Goal: Task Accomplishment & Management: Use online tool/utility

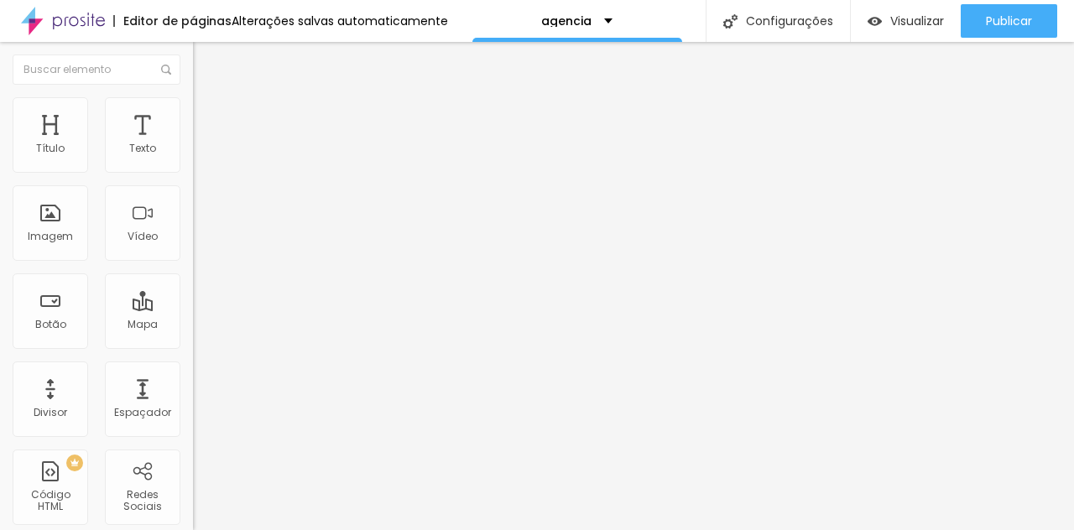
scroll to position [39, 0]
click at [608, 18] on div "agencia" at bounding box center [578, 21] width 210 height 42
click at [206, 66] on div "Editar Texto" at bounding box center [254, 61] width 96 height 13
click at [149, 125] on div "Texto" at bounding box center [143, 135] width 76 height 76
click at [193, 157] on span "Titulo 2" at bounding box center [220, 150] width 55 height 14
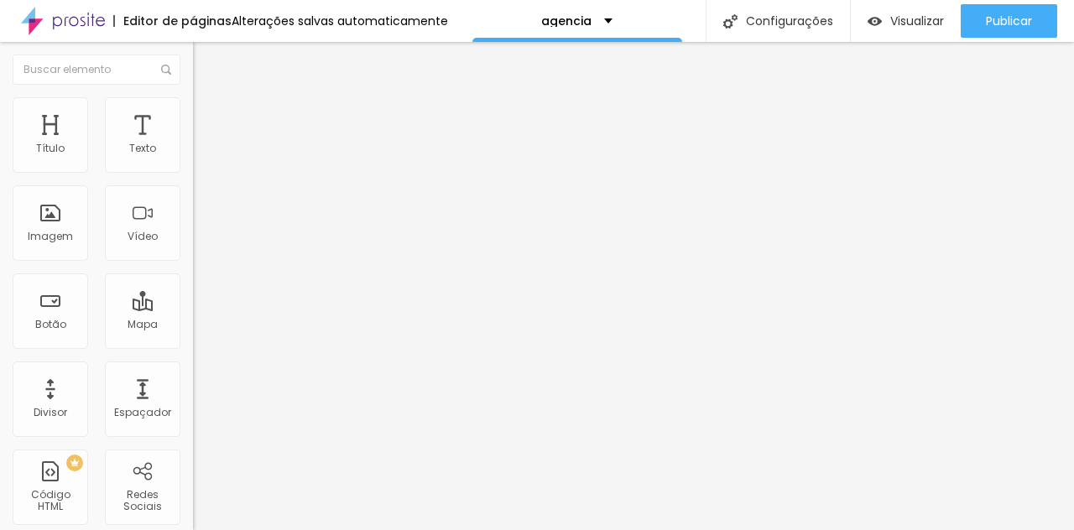
scroll to position [48, 0]
click at [206, 55] on img "button" at bounding box center [212, 61] width 13 height 13
click at [45, 297] on div "Botão" at bounding box center [51, 312] width 76 height 76
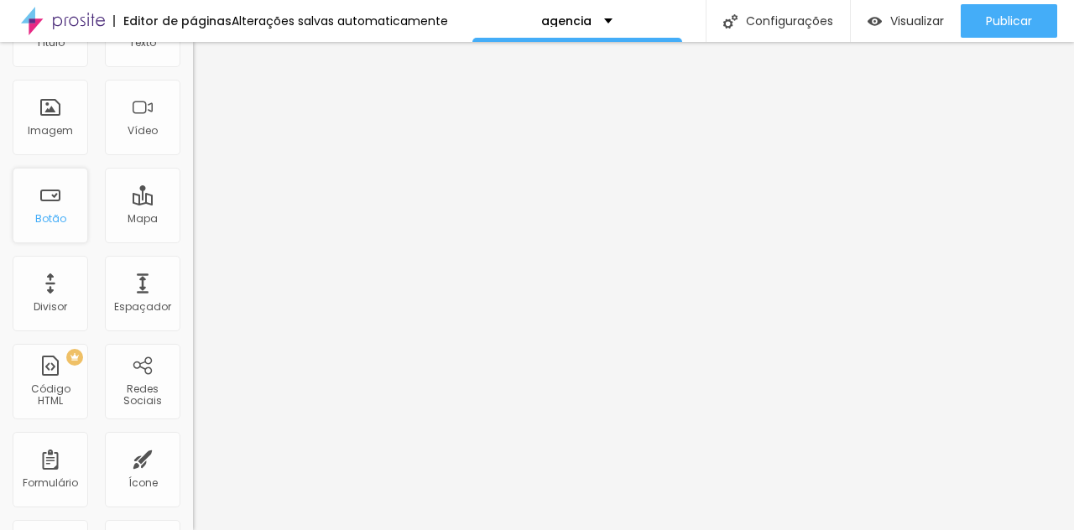
scroll to position [106, 0]
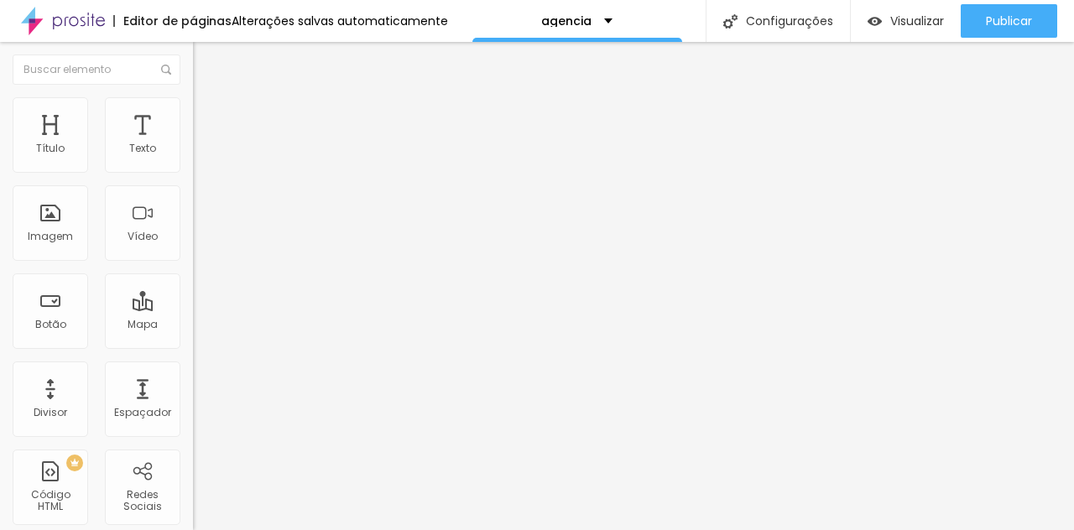
click at [193, 153] on span "Encaixotado" at bounding box center [225, 145] width 65 height 14
click at [193, 110] on li "Estilo" at bounding box center [289, 105] width 193 height 17
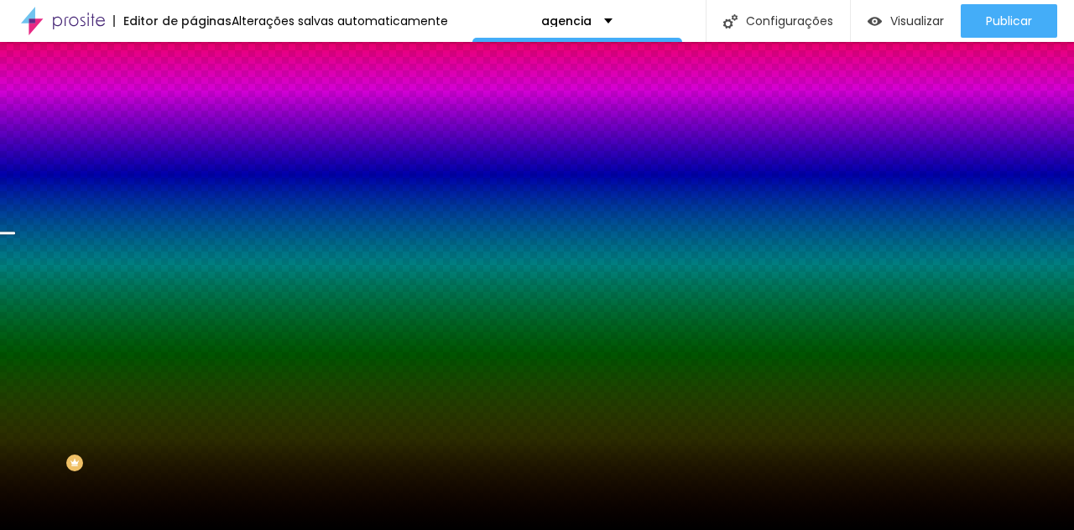
click at [193, 154] on span "Trocar imagem" at bounding box center [238, 147] width 91 height 14
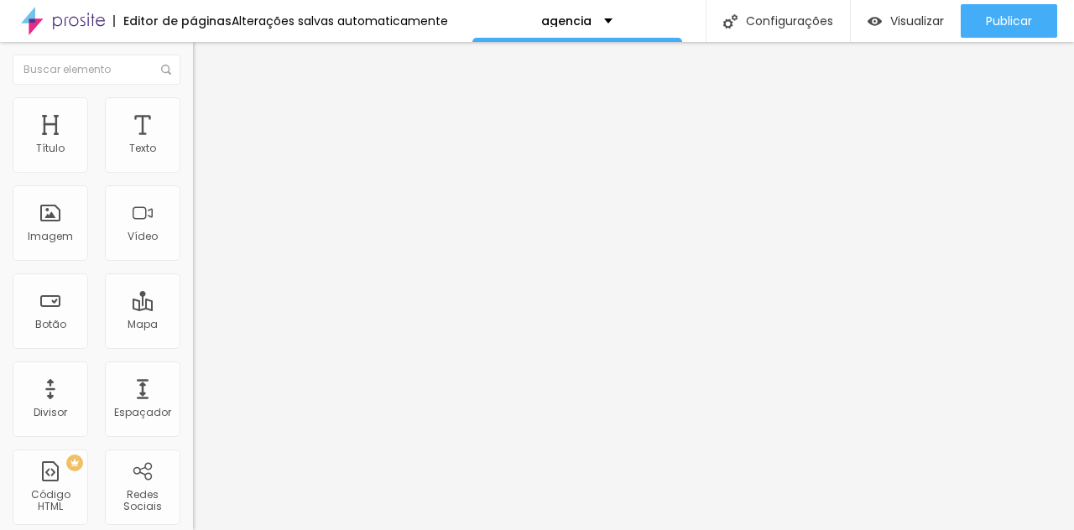
click at [285, 141] on img at bounding box center [290, 136] width 10 height 10
click at [193, 75] on button "Editar Seção" at bounding box center [289, 61] width 193 height 39
click at [193, 153] on span "Encaixotado" at bounding box center [225, 145] width 65 height 14
click at [208, 116] on span "Estilo" at bounding box center [221, 109] width 26 height 14
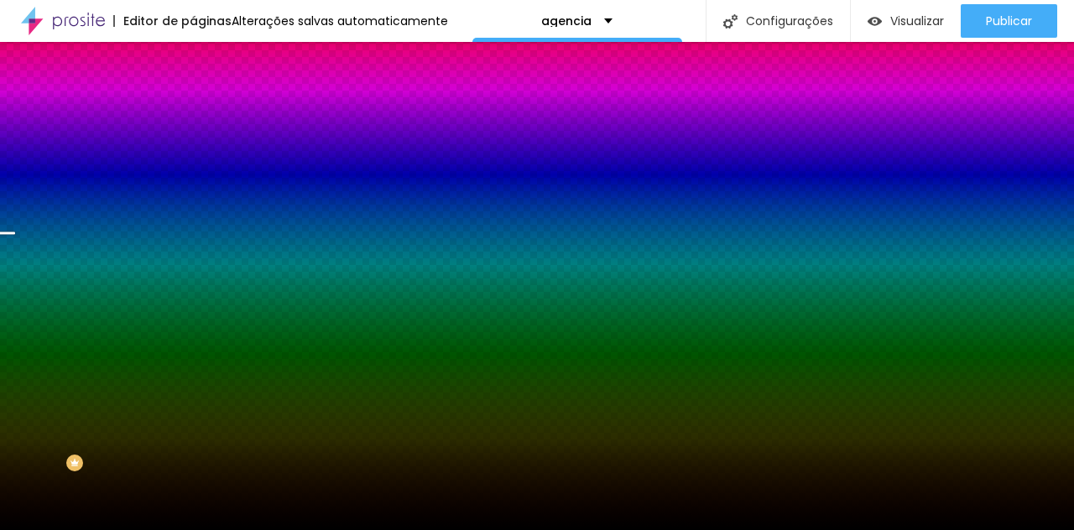
click at [193, 154] on span "Trocar imagem" at bounding box center [238, 147] width 91 height 14
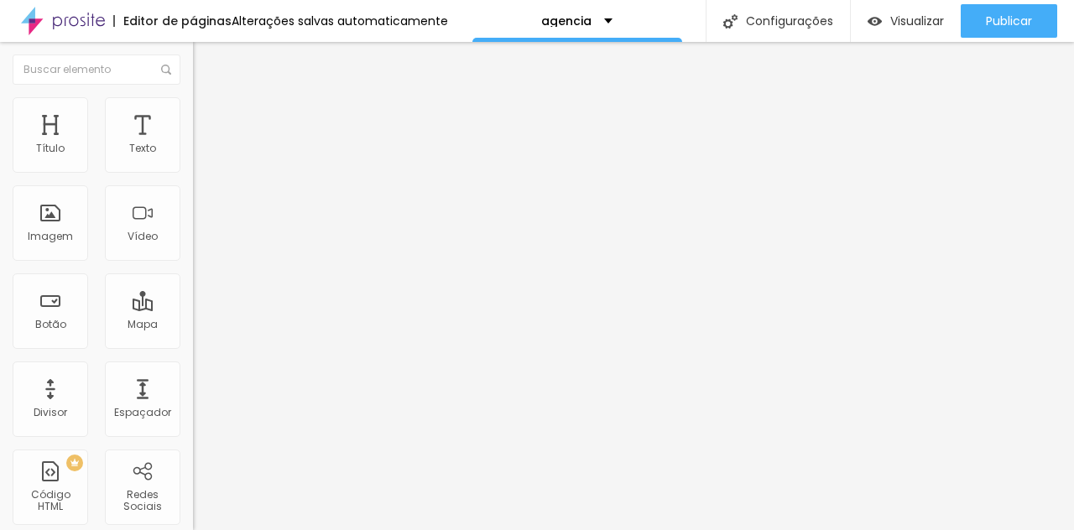
click at [193, 153] on span "Encaixotado" at bounding box center [225, 145] width 65 height 14
click at [208, 116] on span "Estilo" at bounding box center [221, 109] width 26 height 14
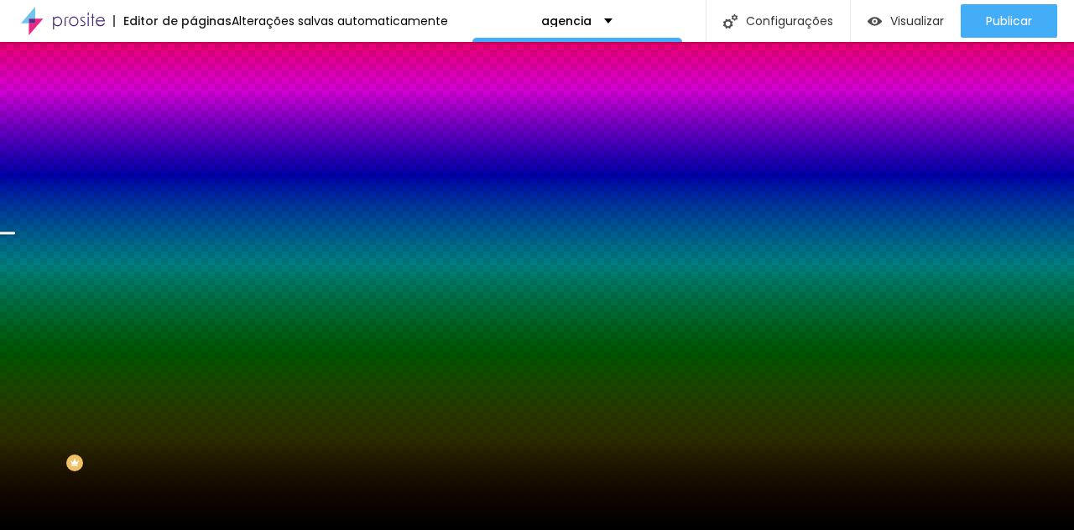
click at [193, 154] on span "Trocar imagem" at bounding box center [238, 147] width 91 height 14
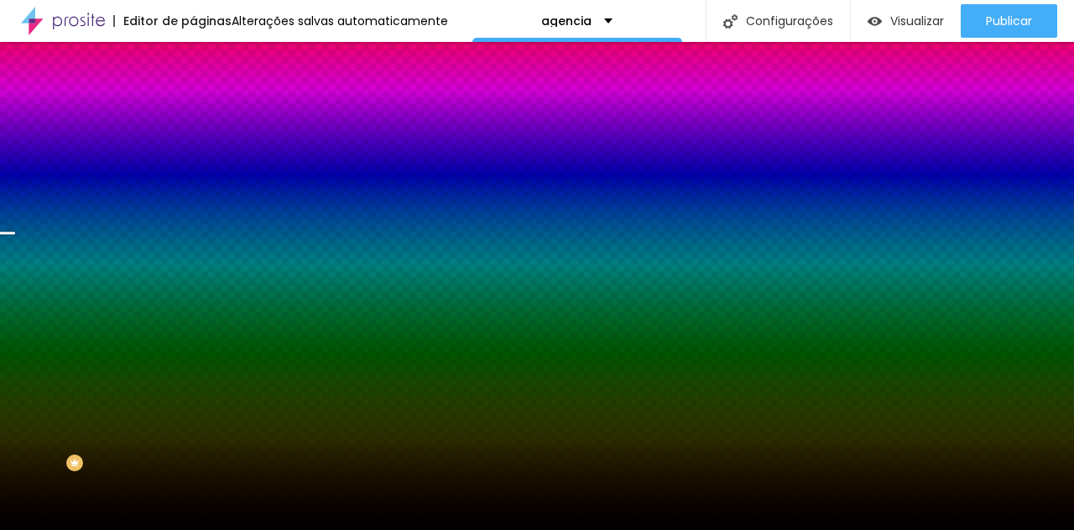
click at [193, 154] on span "Trocar imagem" at bounding box center [238, 147] width 91 height 14
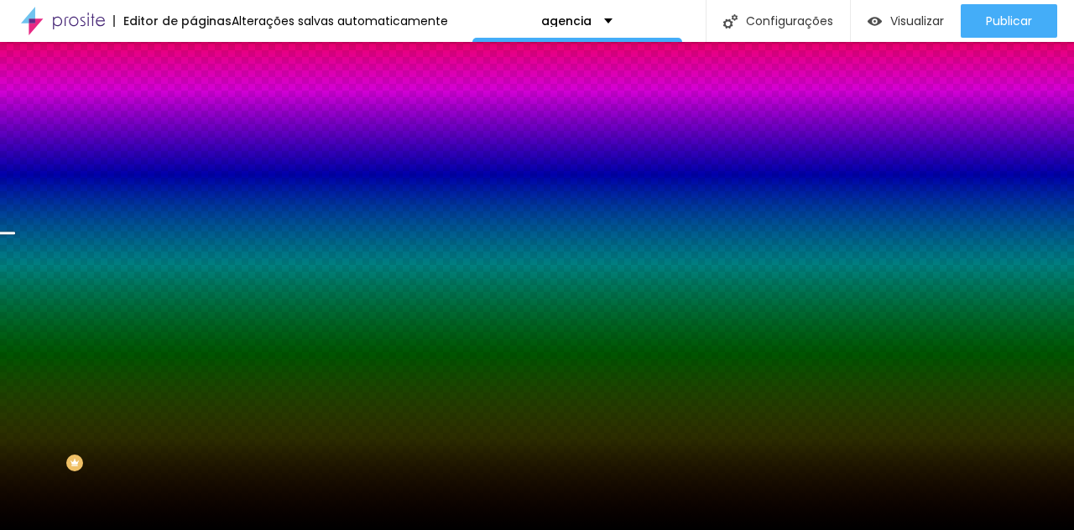
click at [193, 154] on span "Trocar imagem" at bounding box center [238, 147] width 91 height 14
drag, startPoint x: 133, startPoint y: 243, endPoint x: 969, endPoint y: 27, distance: 864.2
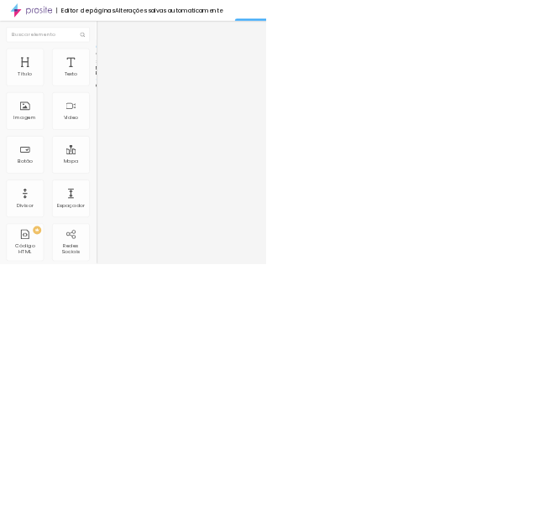
click at [193, 111] on li "Estilo" at bounding box center [289, 105] width 193 height 17
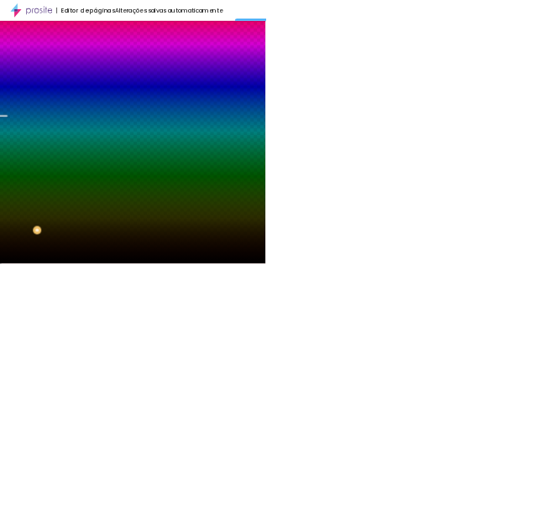
click at [193, 154] on span "Trocar imagem" at bounding box center [238, 147] width 91 height 14
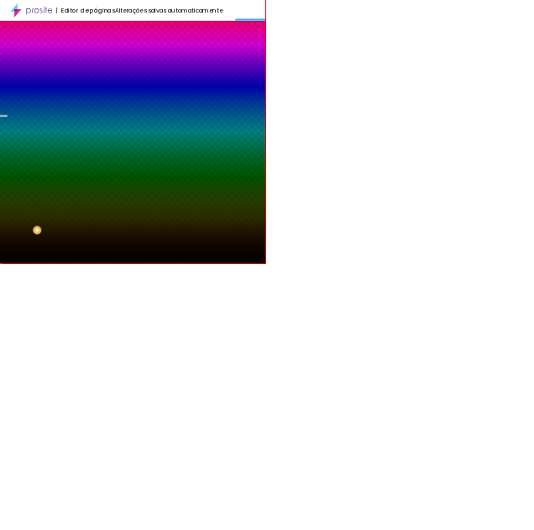
drag, startPoint x: 99, startPoint y: 251, endPoint x: 95, endPoint y: 259, distance: 8.6
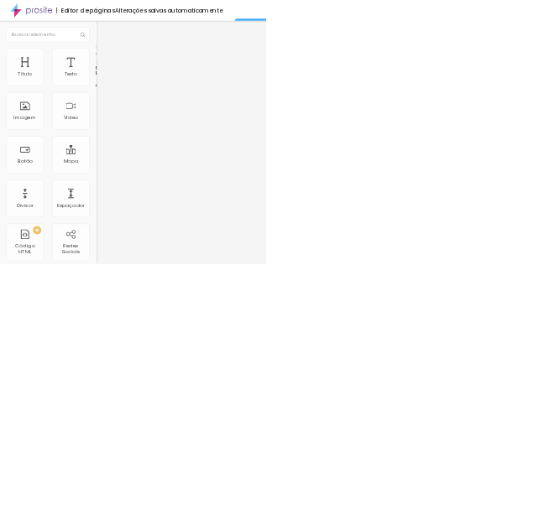
click at [193, 153] on span "Encaixotado" at bounding box center [225, 145] width 65 height 14
click at [193, 179] on span "Completo" at bounding box center [218, 172] width 51 height 14
click at [193, 358] on div "Editar Seção Conteúdo Estilo Avançado Modo Completo Encaixotado Completo" at bounding box center [289, 286] width 193 height 489
click at [193, 300] on div "Editar Seção Conteúdo Estilo Avançado Modo Completo Encaixotado Completo" at bounding box center [289, 286] width 193 height 489
click at [193, 163] on span "Encaixotado" at bounding box center [225, 156] width 65 height 14
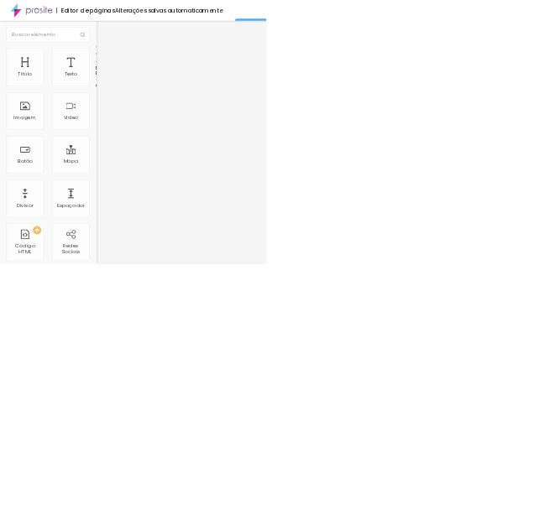
click at [193, 177] on div "Completo" at bounding box center [289, 172] width 193 height 10
click at [193, 98] on img at bounding box center [200, 104] width 15 height 15
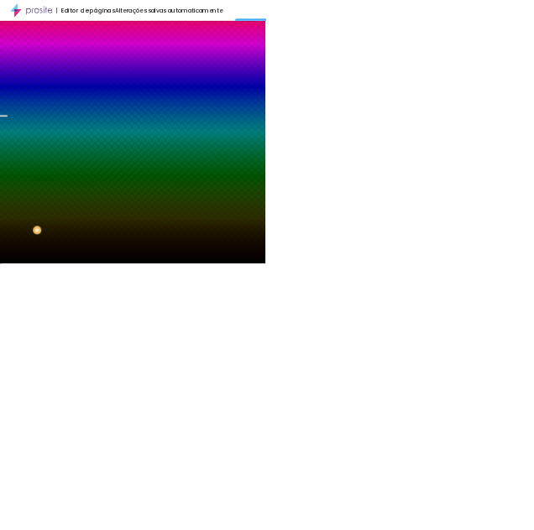
click at [193, 175] on span "Parallax" at bounding box center [213, 167] width 41 height 14
click at [193, 183] on div "Nenhum" at bounding box center [289, 178] width 193 height 10
click at [193, 201] on span "Parallax" at bounding box center [213, 193] width 41 height 14
click at [193, 175] on span "Parallax" at bounding box center [213, 167] width 41 height 14
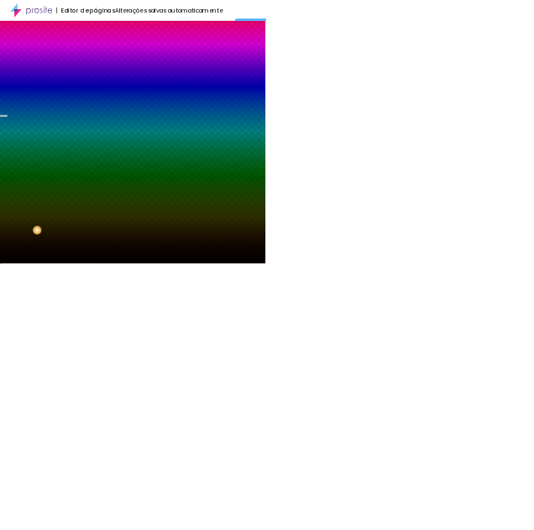
click at [193, 114] on img at bounding box center [200, 121] width 15 height 15
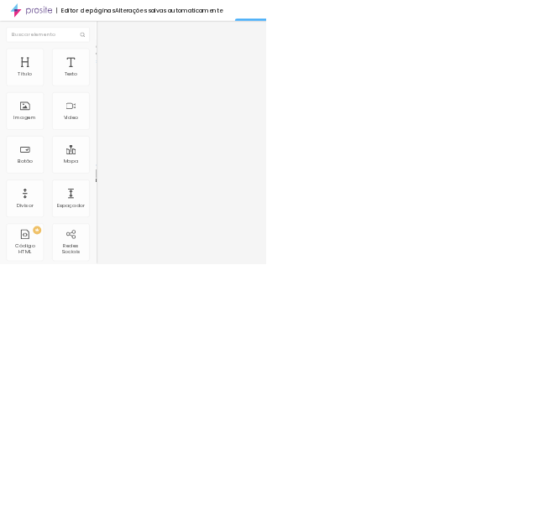
click at [208, 112] on span "Estilo" at bounding box center [221, 109] width 26 height 14
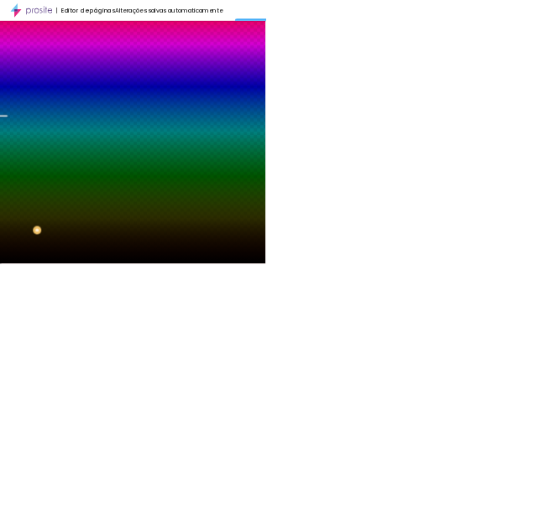
click at [193, 175] on span "Parallax" at bounding box center [213, 167] width 41 height 14
click at [193, 185] on span "Nenhum" at bounding box center [215, 177] width 44 height 14
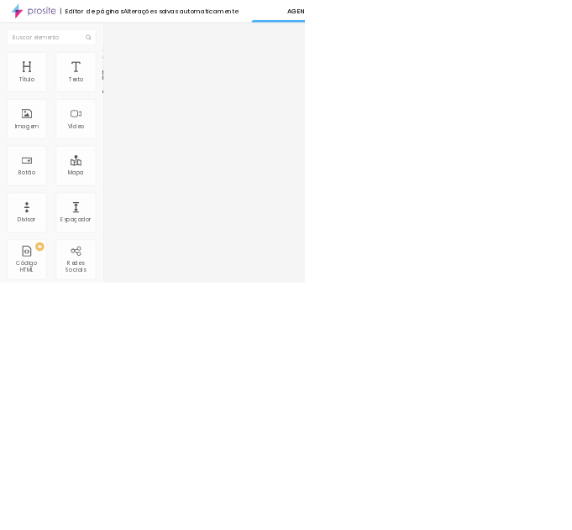
click at [193, 170] on div "Modo Encaixotado Encaixotado Completo" at bounding box center [289, 154] width 193 height 46
click at [193, 153] on span "Encaixotado" at bounding box center [225, 145] width 65 height 14
click at [193, 179] on span "Completo" at bounding box center [218, 172] width 51 height 14
click at [193, 163] on span "Encaixotado" at bounding box center [225, 156] width 65 height 14
click at [208, 116] on span "Estilo" at bounding box center [221, 109] width 26 height 14
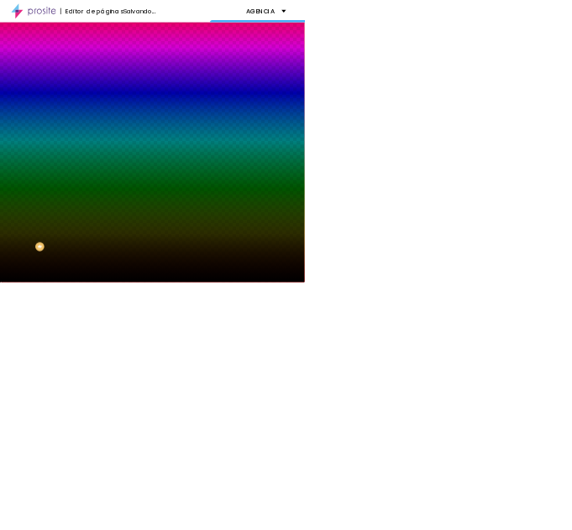
click at [193, 153] on div "Trocar imagem" at bounding box center [289, 147] width 193 height 12
click at [193, 154] on span "Trocar imagem" at bounding box center [238, 147] width 91 height 14
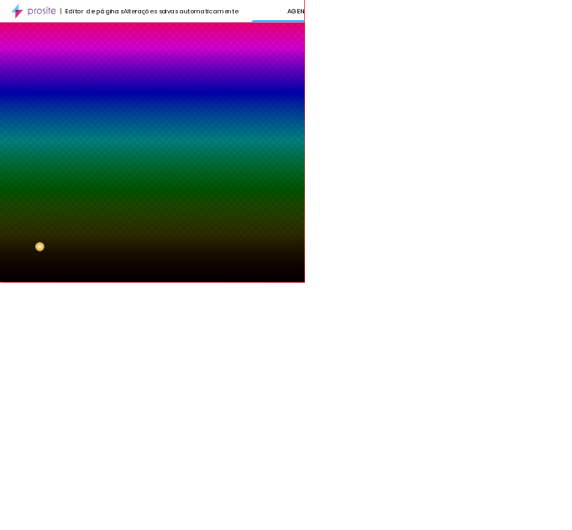
scroll to position [300, 0]
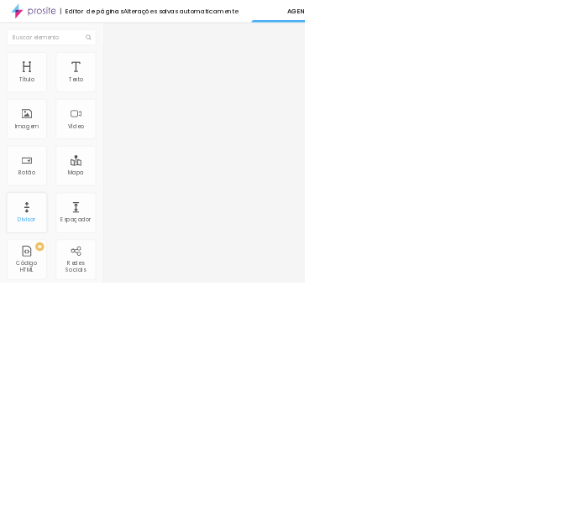
click at [13, 400] on div "Divisor" at bounding box center [51, 400] width 76 height 76
click at [206, 60] on div "Editar Coluna" at bounding box center [258, 61] width 104 height 13
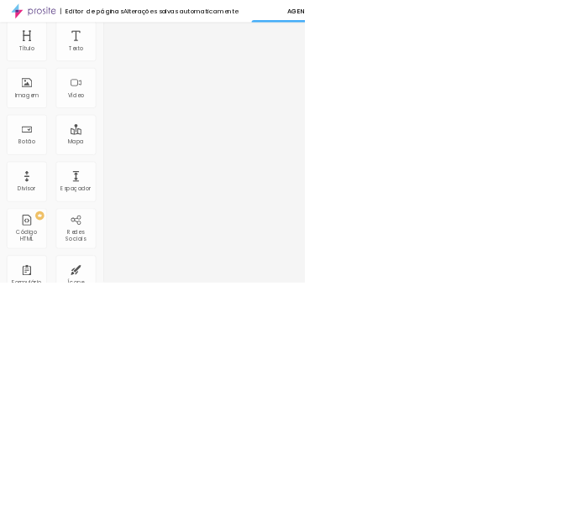
scroll to position [0, 0]
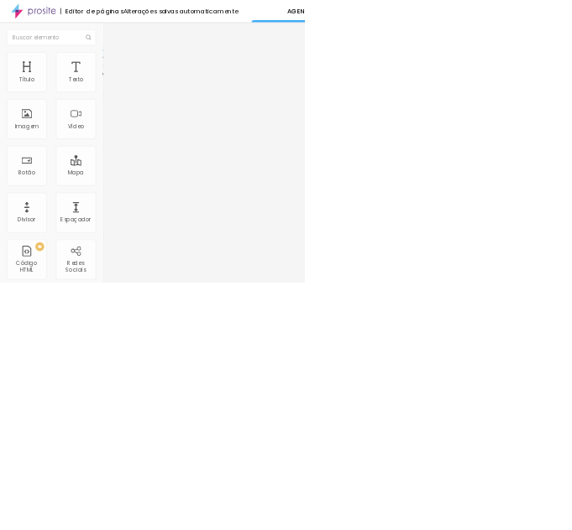
click at [193, 168] on img at bounding box center [199, 174] width 12 height 12
click at [193, 166] on img at bounding box center [199, 160] width 12 height 12
click at [193, 153] on img at bounding box center [199, 147] width 12 height 12
click at [208, 116] on span "Estilo" at bounding box center [221, 109] width 26 height 14
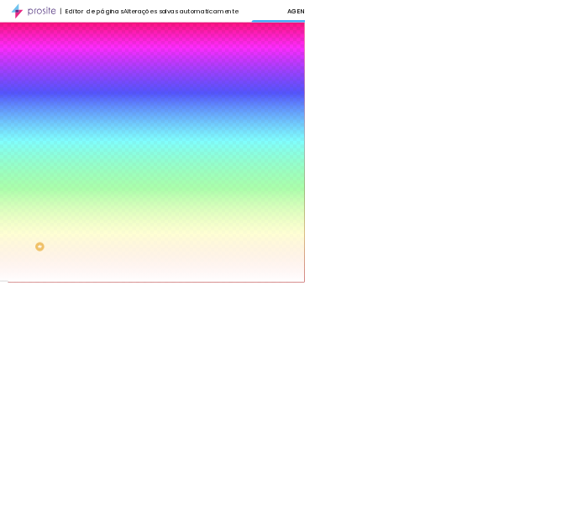
click at [208, 124] on span "Avançado" at bounding box center [235, 125] width 55 height 14
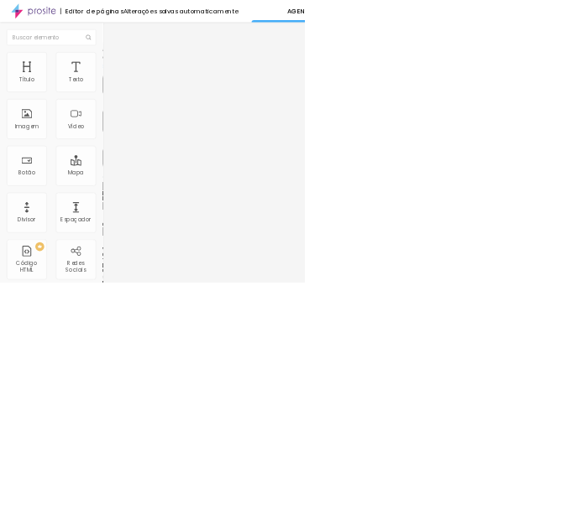
click at [193, 96] on img at bounding box center [200, 88] width 15 height 15
